Goal: Task Accomplishment & Management: Manage account settings

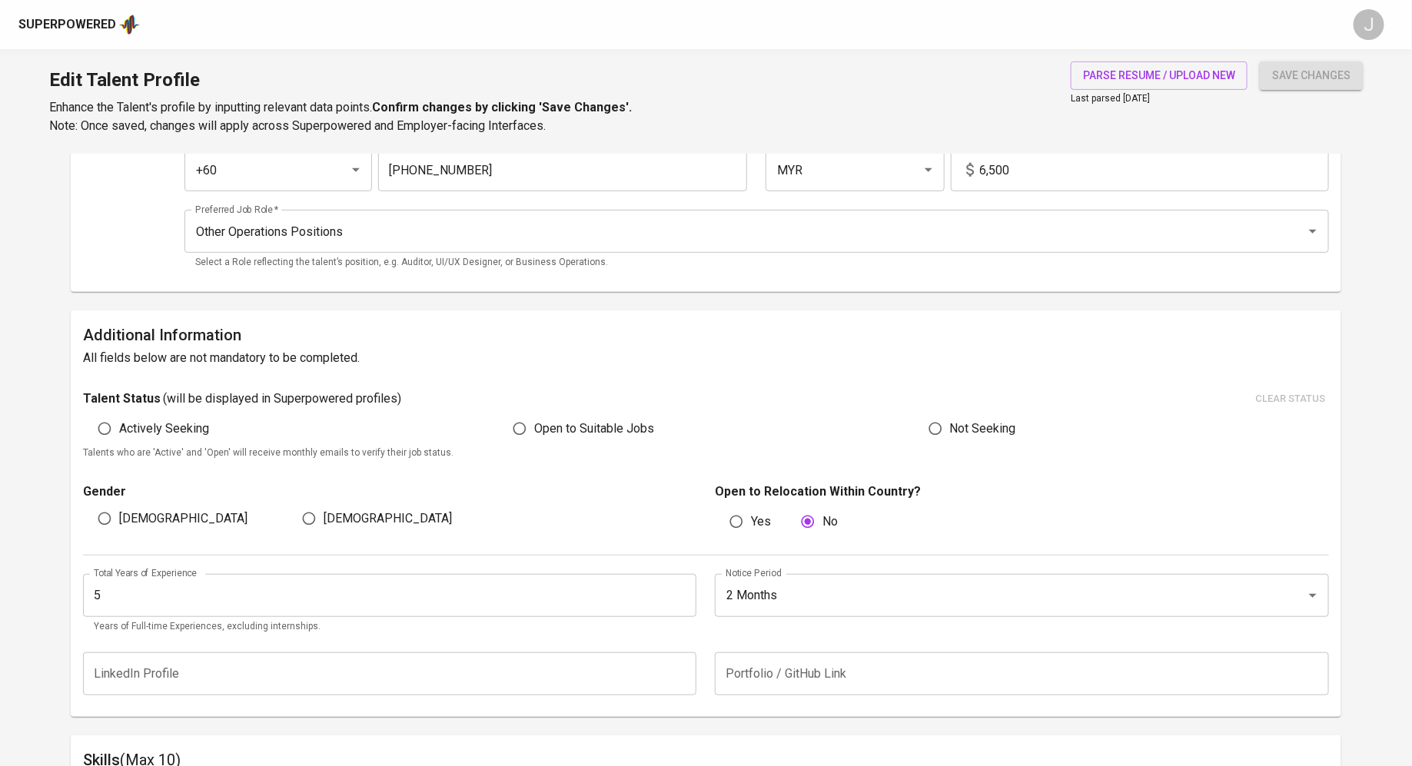
scroll to position [2, 0]
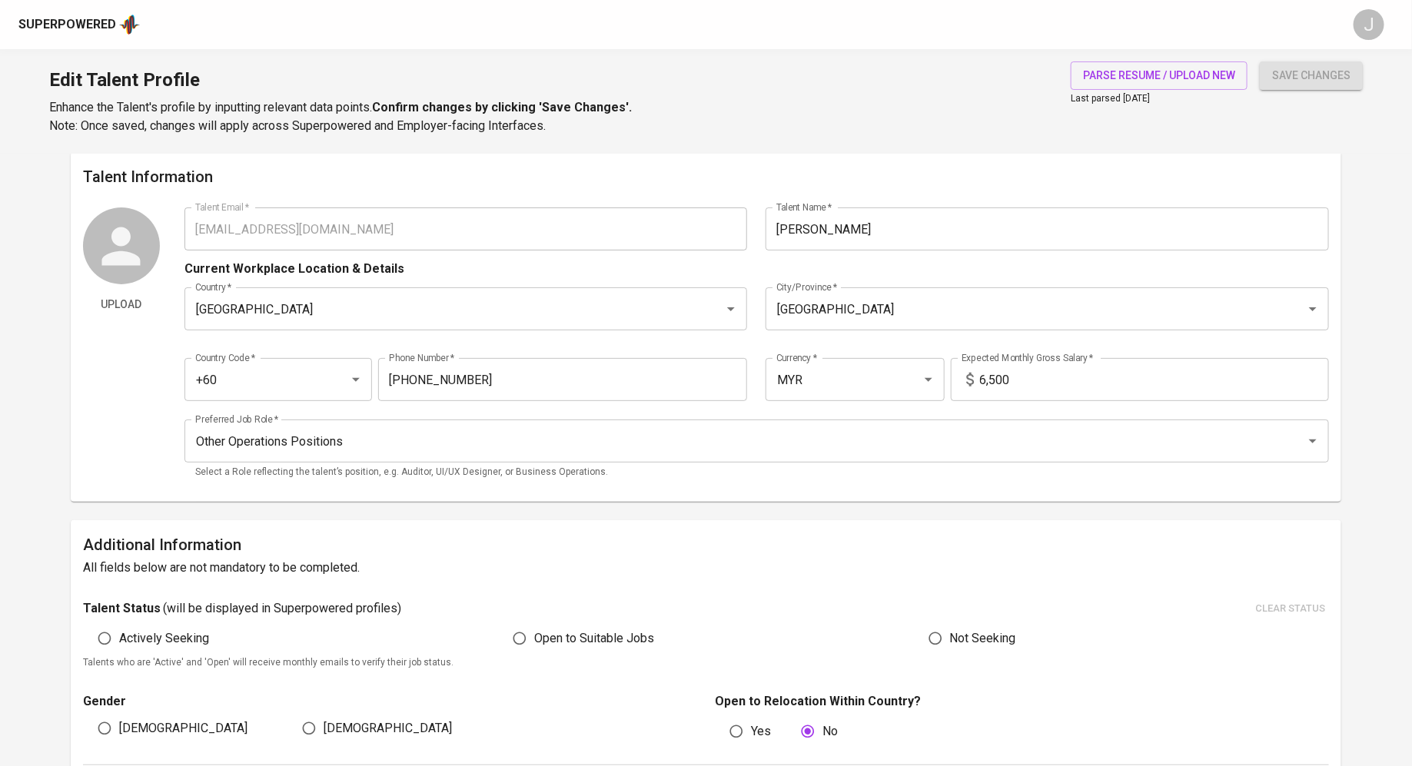
click at [90, 16] on div "Superpowered" at bounding box center [67, 25] width 98 height 18
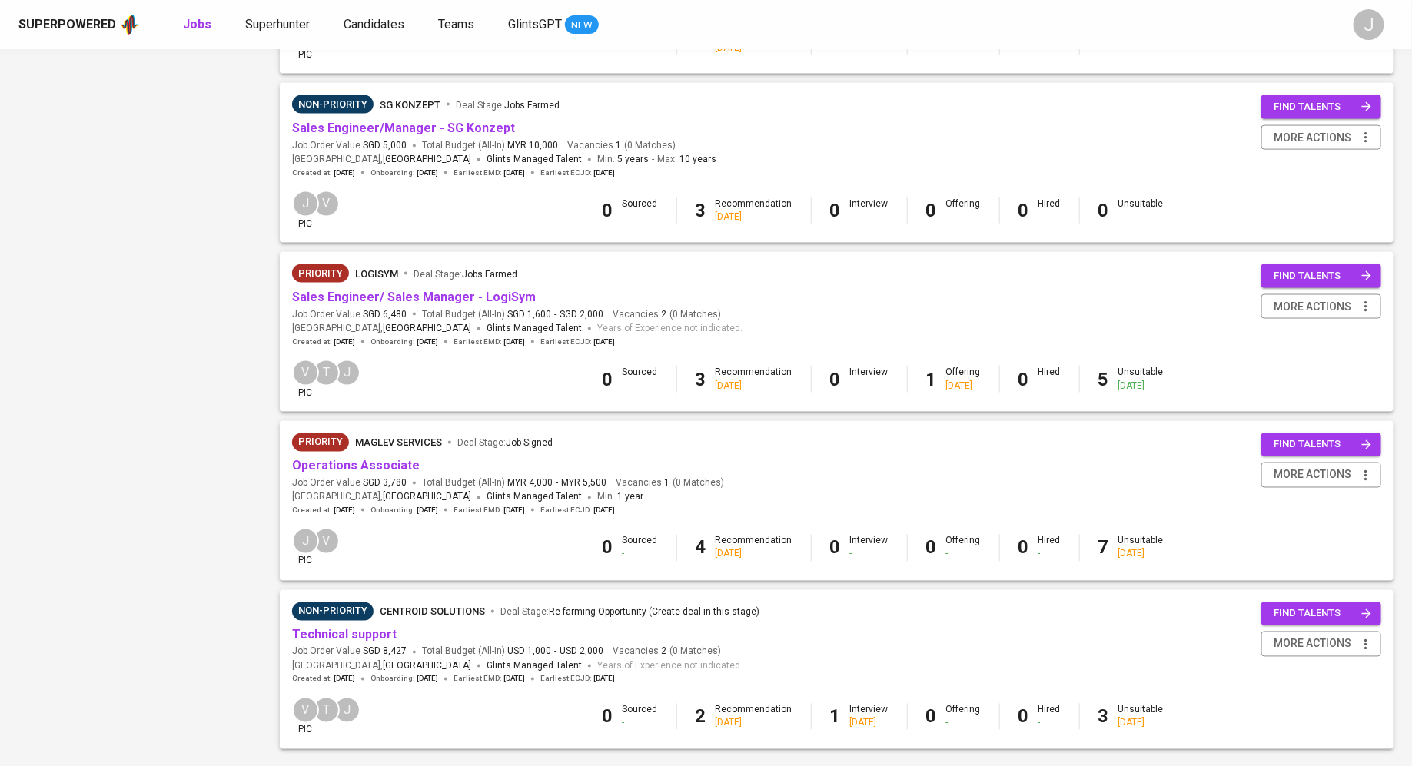
scroll to position [1074, 0]
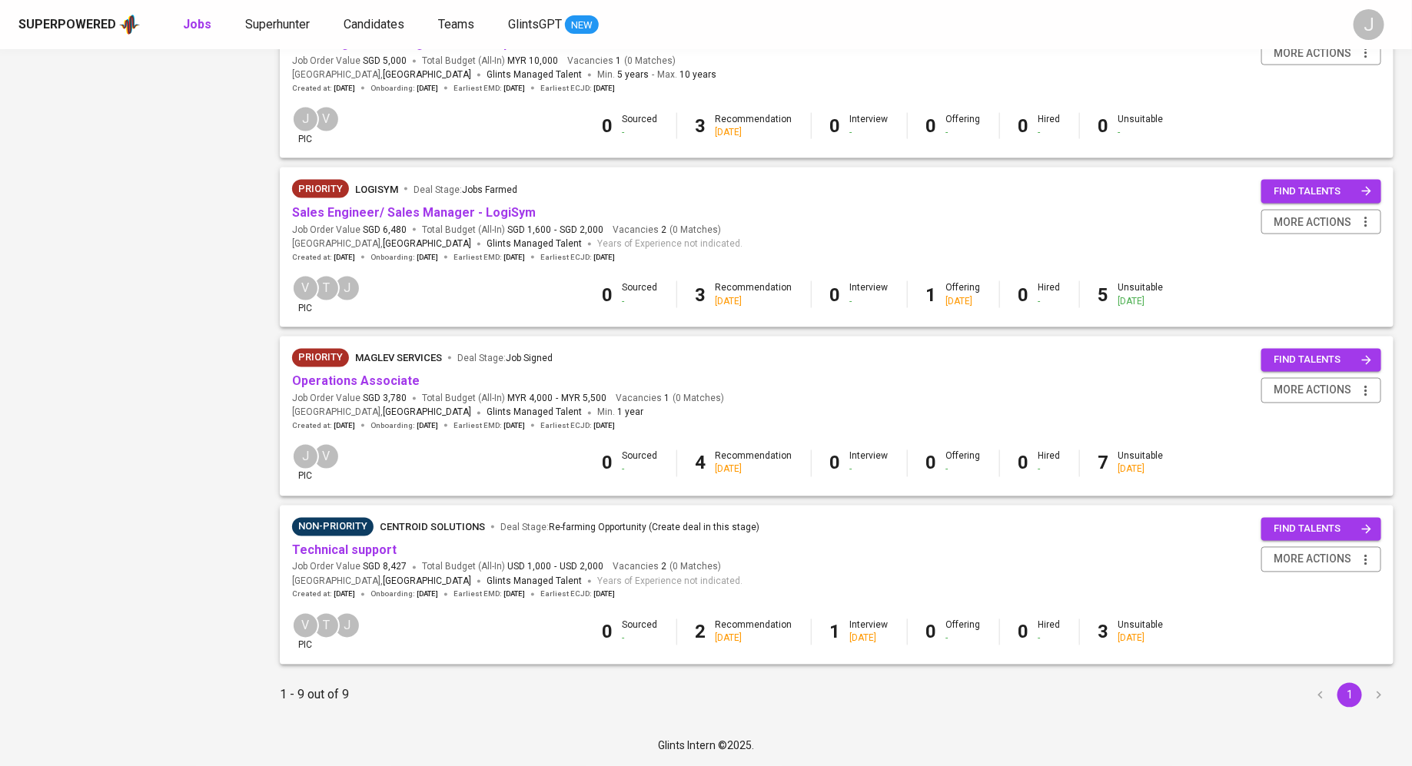
click at [375, 389] on span "Operations Associate" at bounding box center [356, 383] width 128 height 18
click at [375, 384] on link "Operations Associate" at bounding box center [356, 381] width 128 height 15
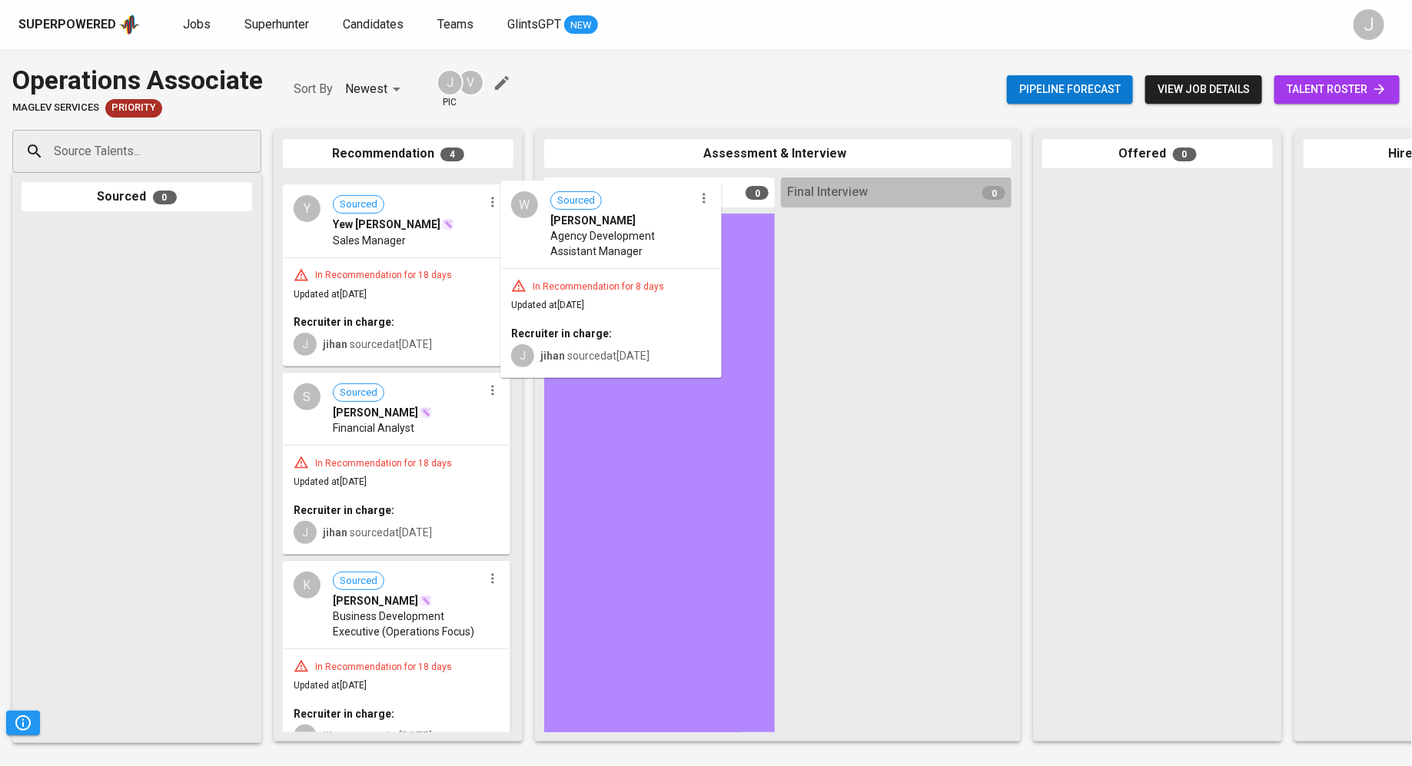
drag, startPoint x: 407, startPoint y: 289, endPoint x: 636, endPoint y: 293, distance: 229.9
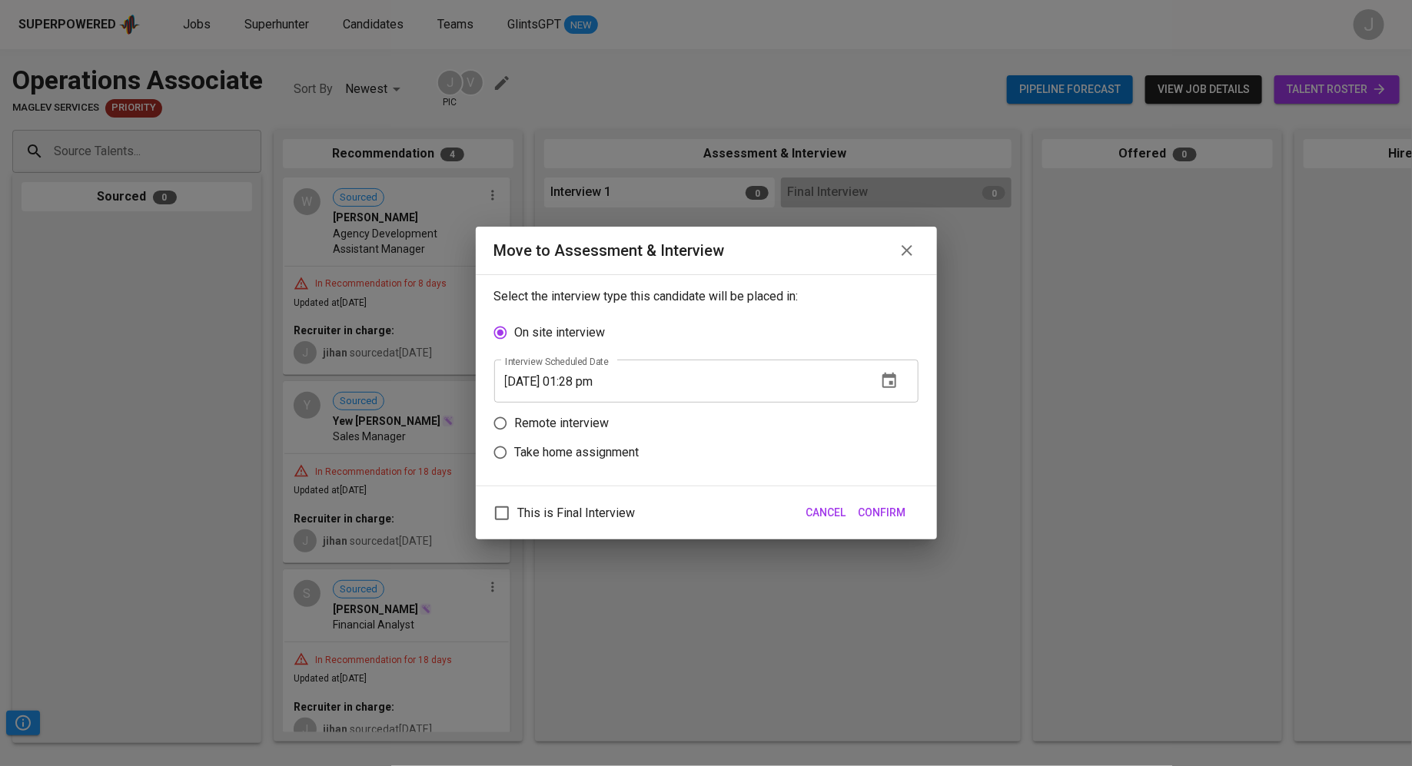
click at [902, 370] on button "button" at bounding box center [889, 381] width 37 height 37
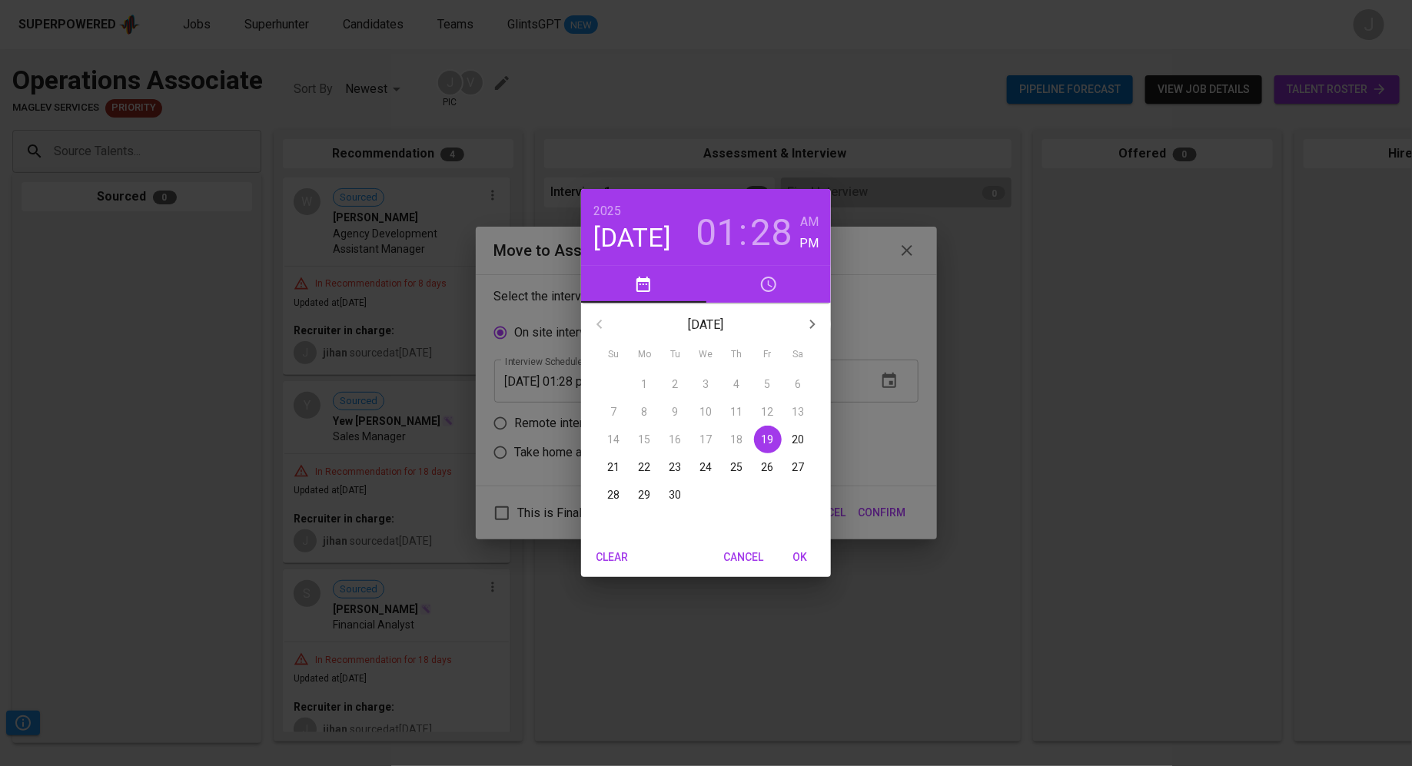
click at [637, 468] on span "22" at bounding box center [645, 467] width 28 height 15
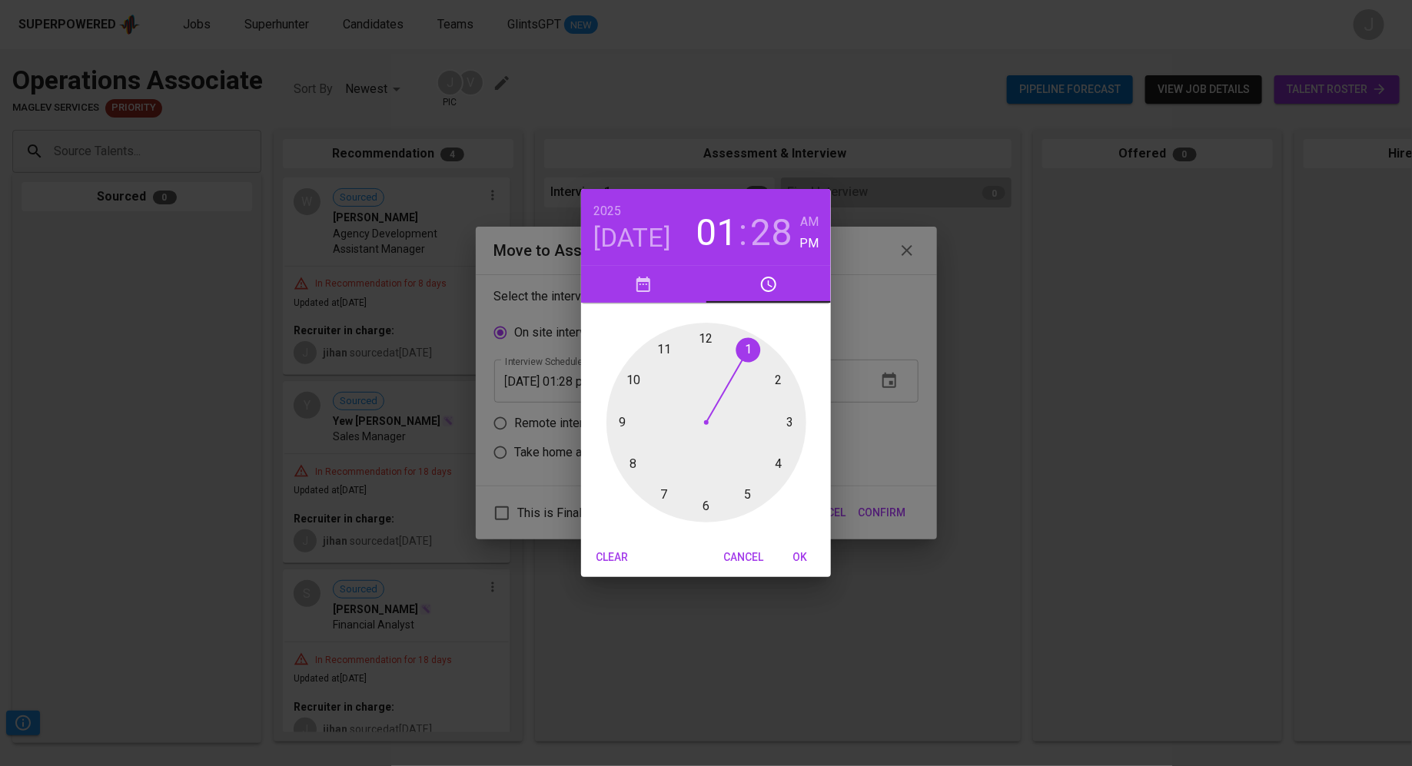
click at [808, 551] on span "OK" at bounding box center [800, 557] width 37 height 19
type input "[DATE] 01:28 pm"
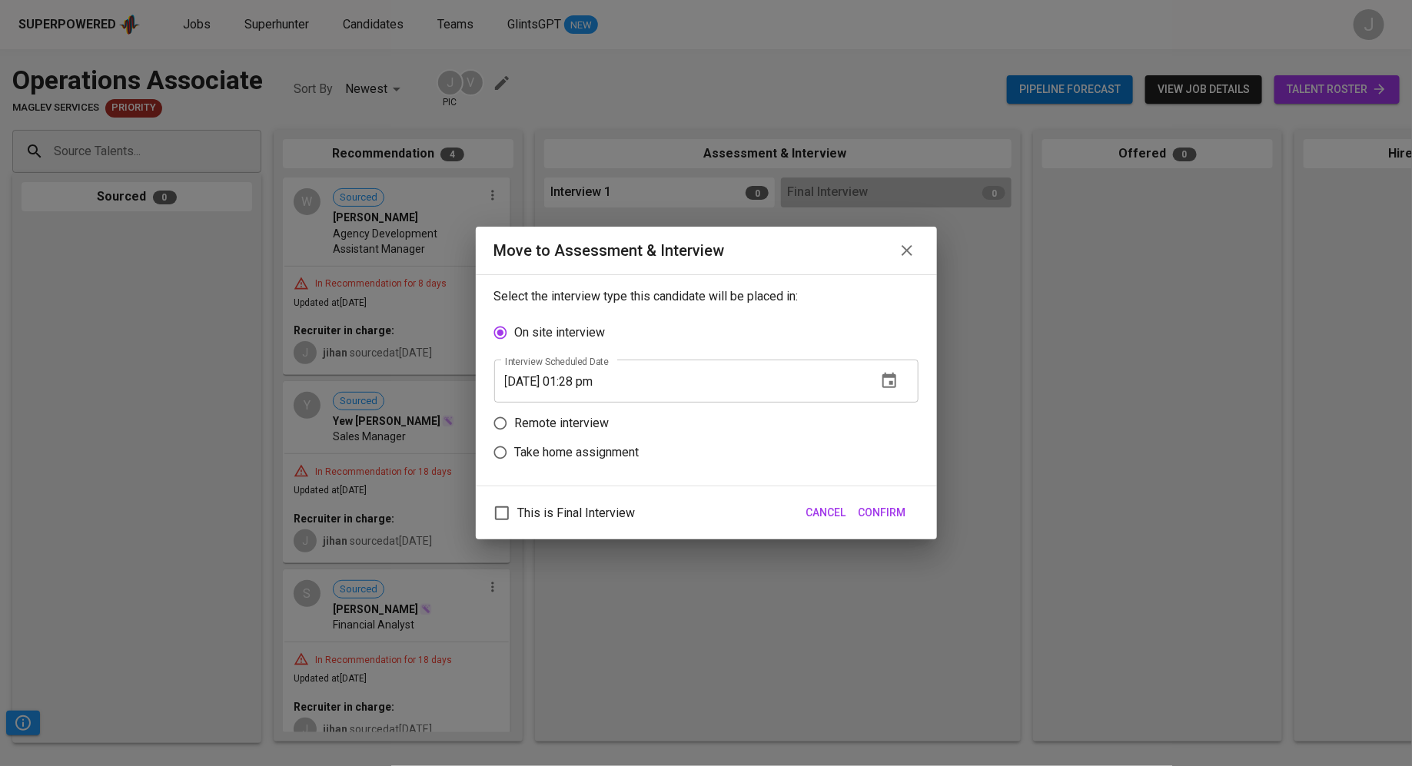
click at [881, 530] on div "This is Final Interview Cancel Confirm" at bounding box center [706, 513] width 461 height 53
click at [887, 513] on span "Confirm" at bounding box center [883, 512] width 48 height 19
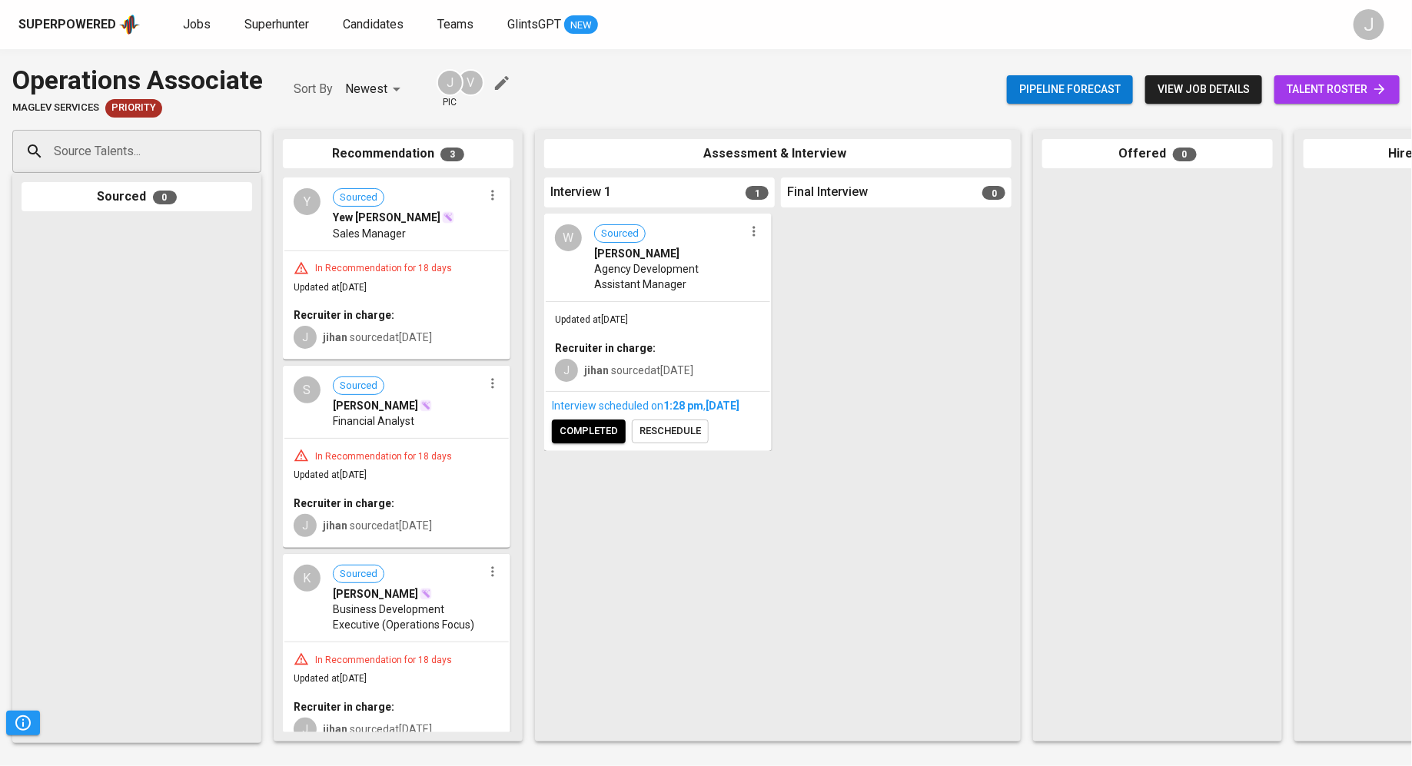
click at [631, 290] on span "Agency Development Assistant Manager" at bounding box center [669, 276] width 150 height 31
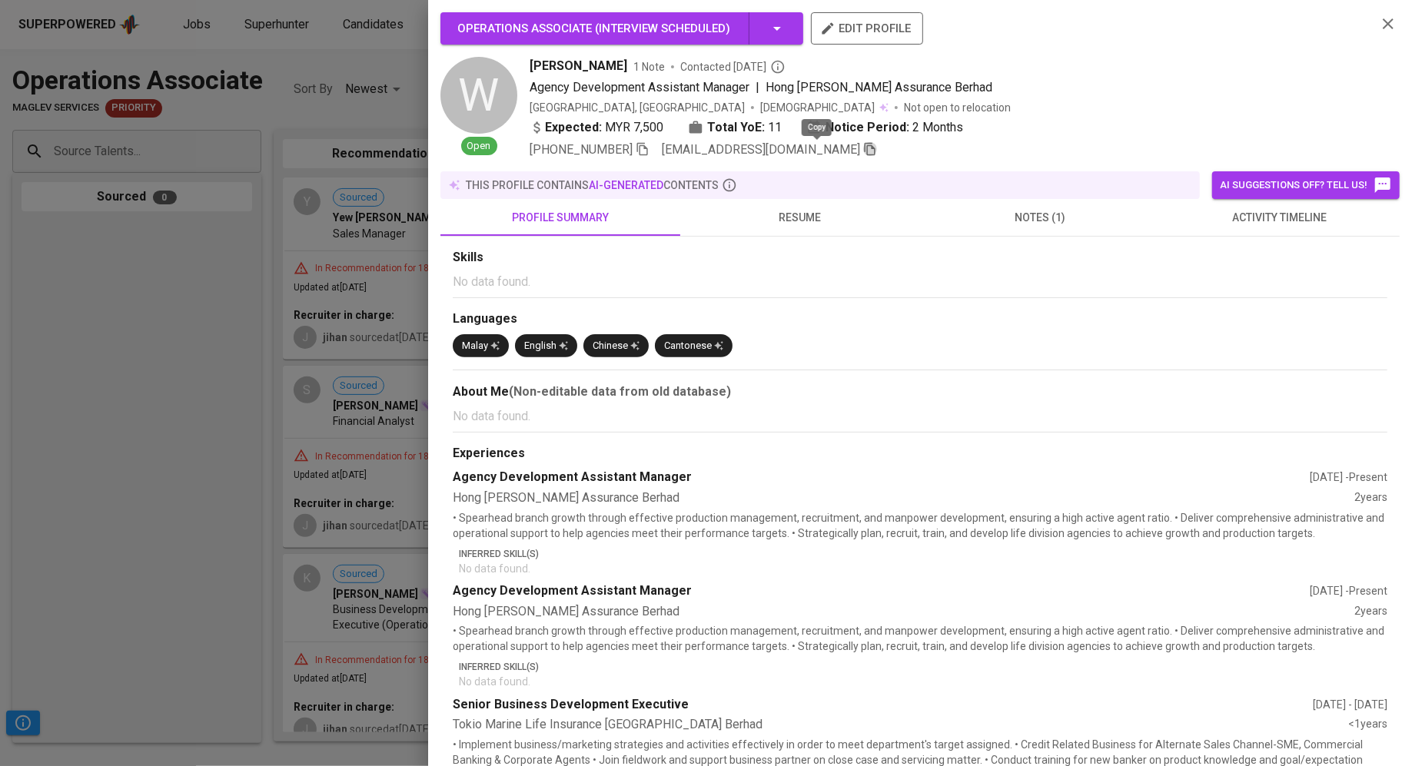
click at [863, 153] on icon "button" at bounding box center [870, 149] width 14 height 14
